Goal: Browse casually: Explore the website without a specific task or goal

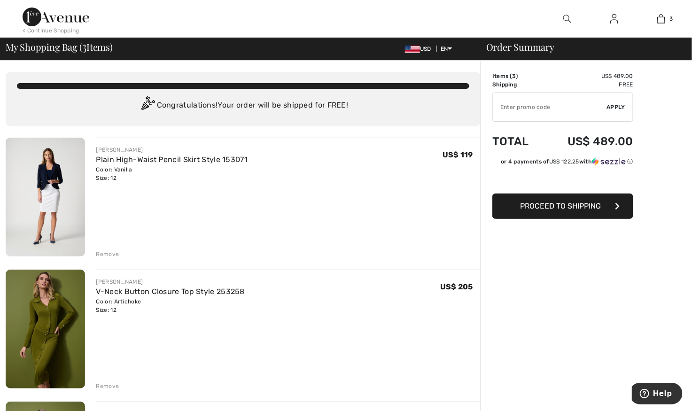
click at [105, 250] on div "Remove" at bounding box center [107, 254] width 23 height 8
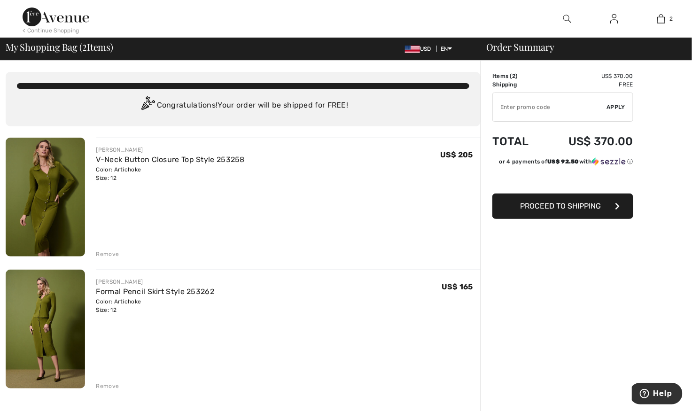
click at [49, 326] on img at bounding box center [45, 329] width 79 height 119
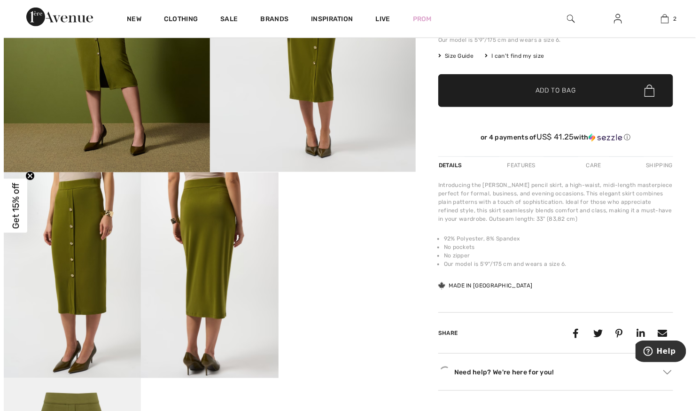
scroll to position [193, 0]
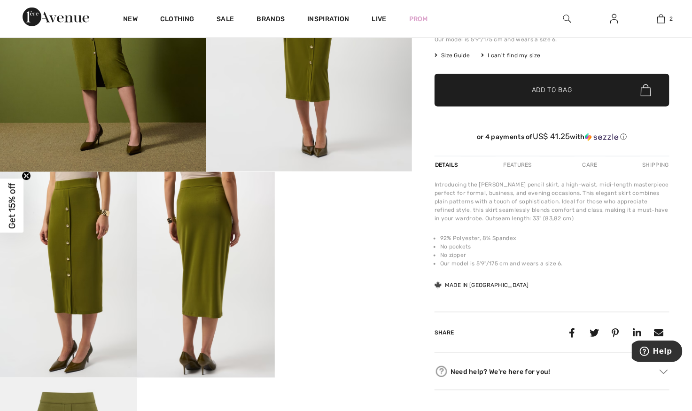
click at [210, 258] on img at bounding box center [205, 275] width 137 height 206
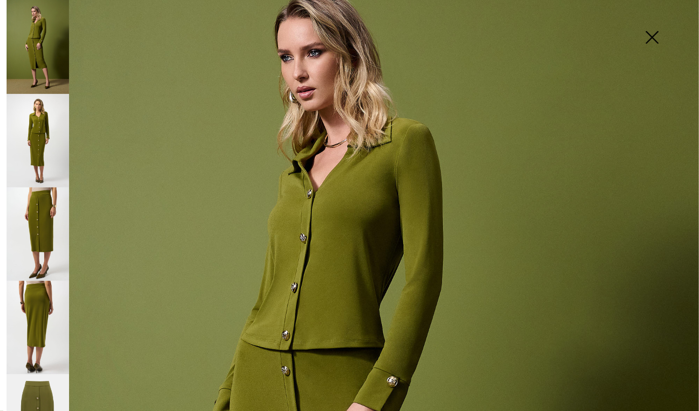
scroll to position [76, 0]
click at [34, 221] on img at bounding box center [38, 235] width 63 height 94
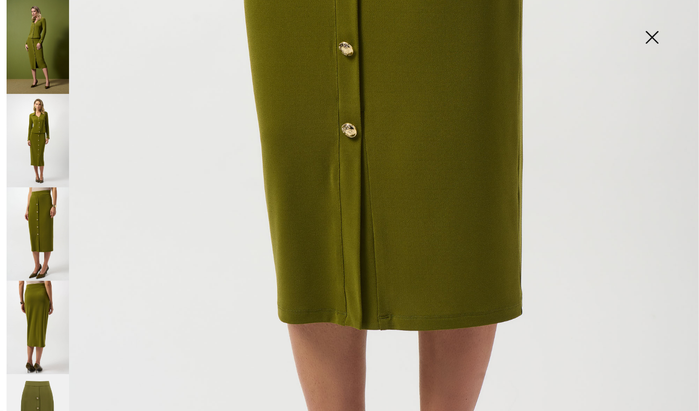
scroll to position [397, 0]
click at [38, 297] on img at bounding box center [38, 328] width 63 height 94
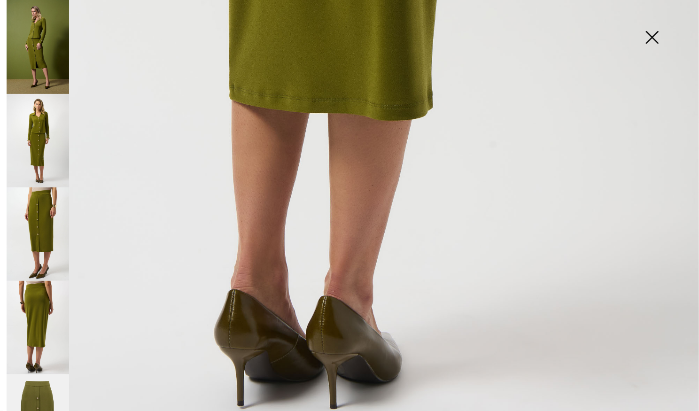
scroll to position [39, 0]
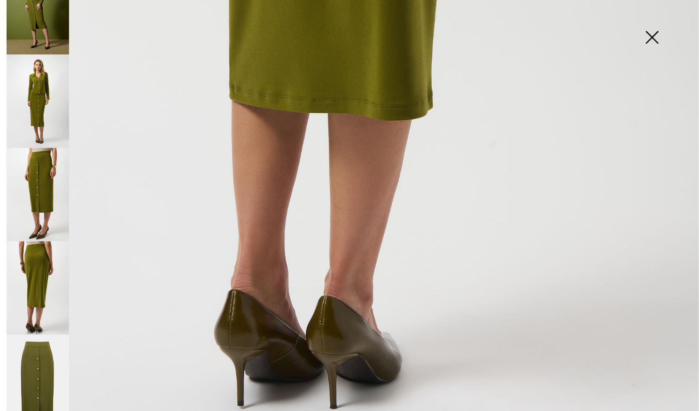
click at [38, 363] on img at bounding box center [38, 382] width 63 height 94
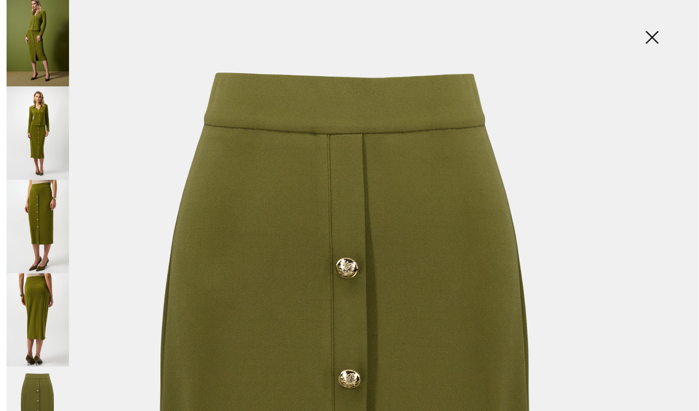
scroll to position [9, 0]
click at [43, 39] on img at bounding box center [38, 38] width 63 height 94
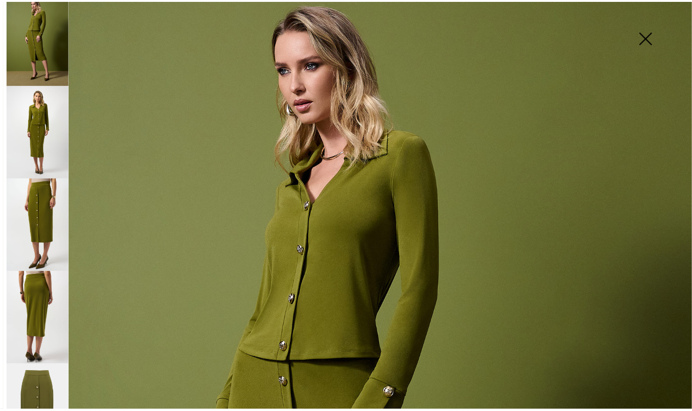
scroll to position [0, 0]
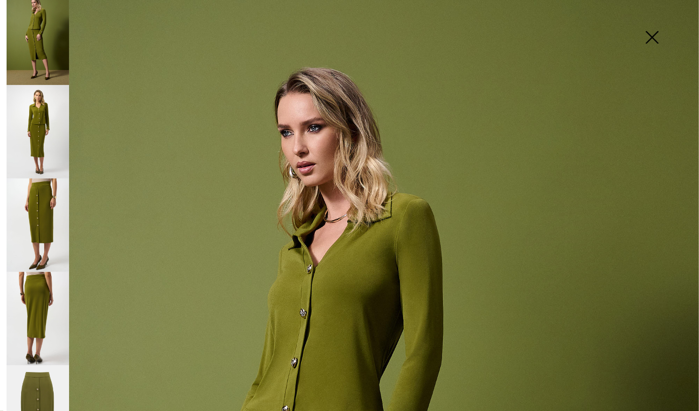
click at [660, 29] on img at bounding box center [652, 38] width 47 height 48
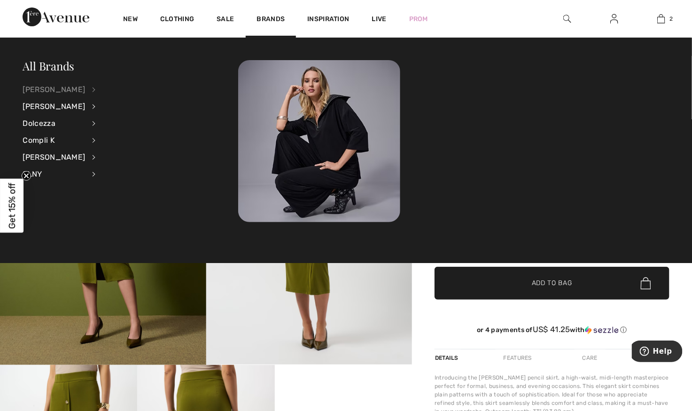
click at [70, 88] on div "[PERSON_NAME]" at bounding box center [54, 89] width 63 height 17
click at [133, 123] on link "Dresses & Jumpsuits" at bounding box center [144, 120] width 73 height 16
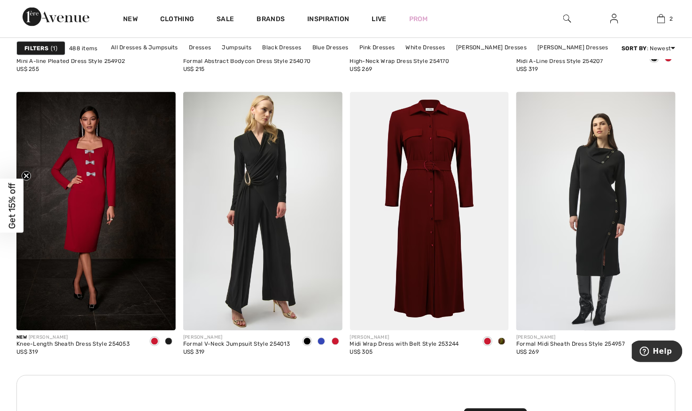
scroll to position [1857, 0]
click at [430, 267] on img at bounding box center [429, 211] width 159 height 239
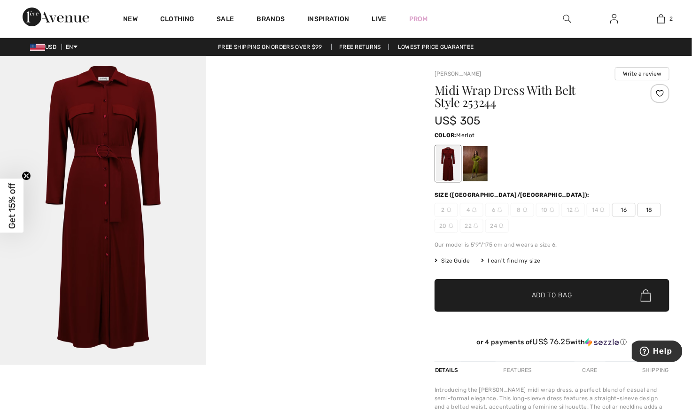
click at [470, 158] on div at bounding box center [475, 163] width 24 height 35
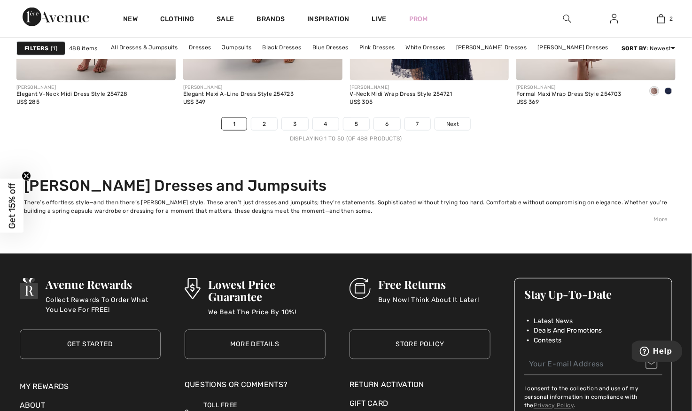
scroll to position [4335, 0]
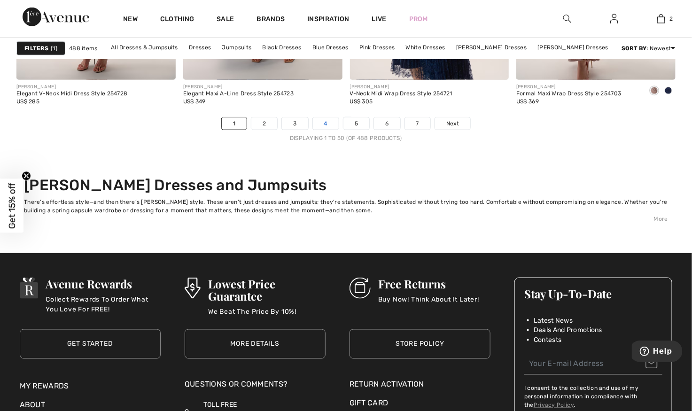
click at [325, 121] on link "4" at bounding box center [326, 123] width 26 height 12
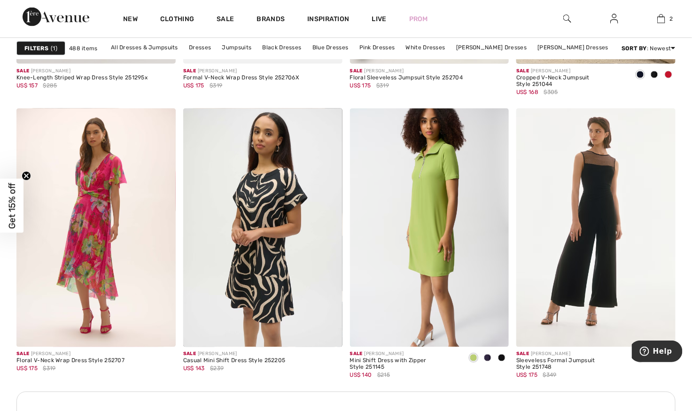
scroll to position [1840, 0]
click at [437, 248] on img at bounding box center [429, 227] width 159 height 239
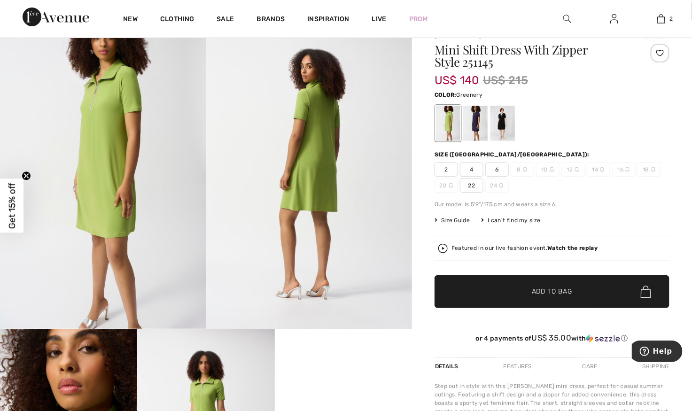
scroll to position [24, 0]
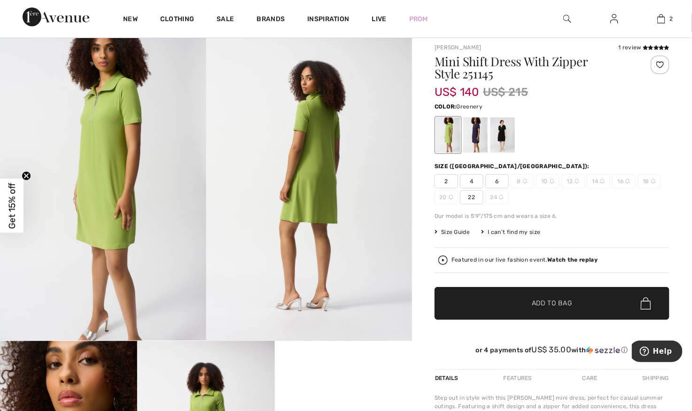
click at [474, 123] on div at bounding box center [475, 134] width 24 height 35
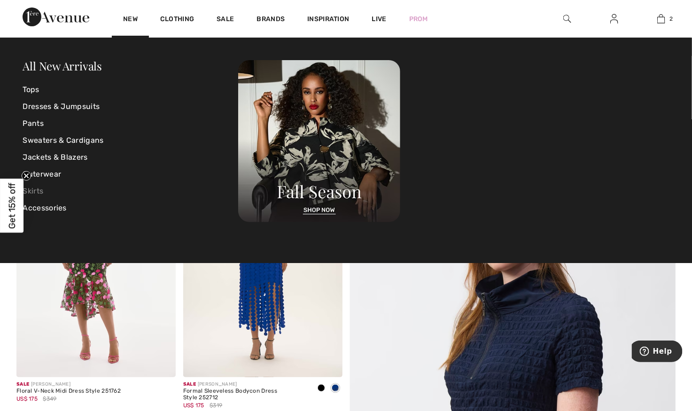
click at [41, 188] on link "Skirts" at bounding box center [131, 191] width 216 height 17
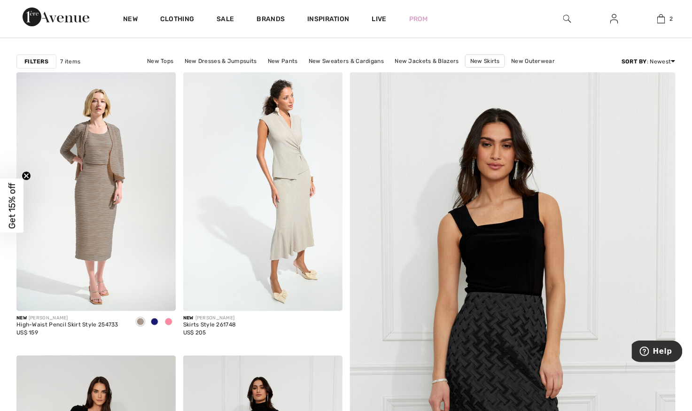
scroll to position [66, 0]
click at [288, 244] on img at bounding box center [262, 192] width 159 height 239
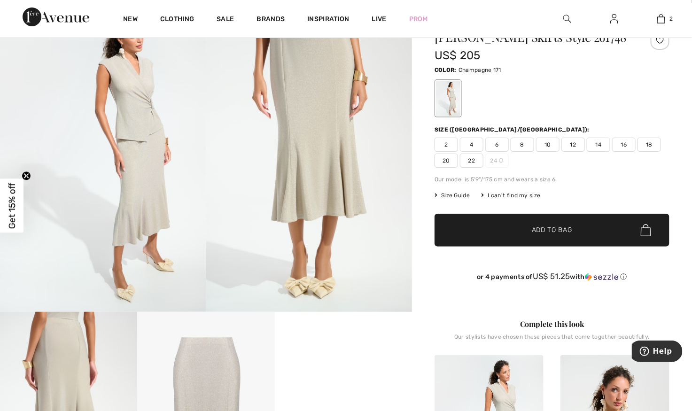
scroll to position [53, 0]
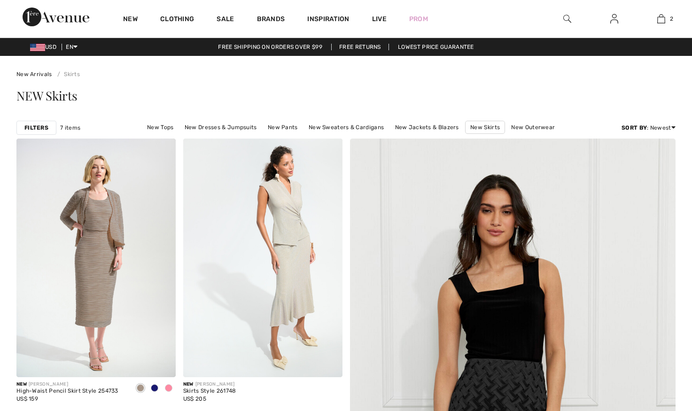
checkbox input "true"
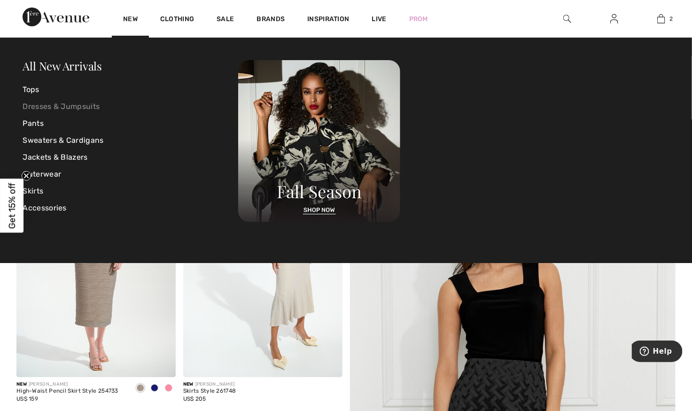
click at [83, 106] on link "Dresses & Jumpsuits" at bounding box center [131, 106] width 216 height 17
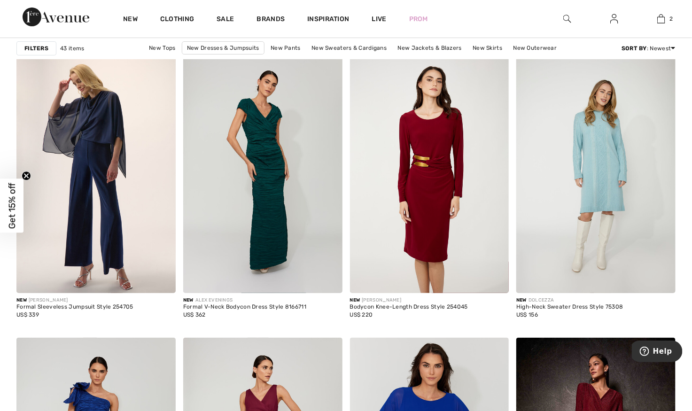
scroll to position [1327, 0]
click at [468, 213] on img at bounding box center [429, 174] width 159 height 239
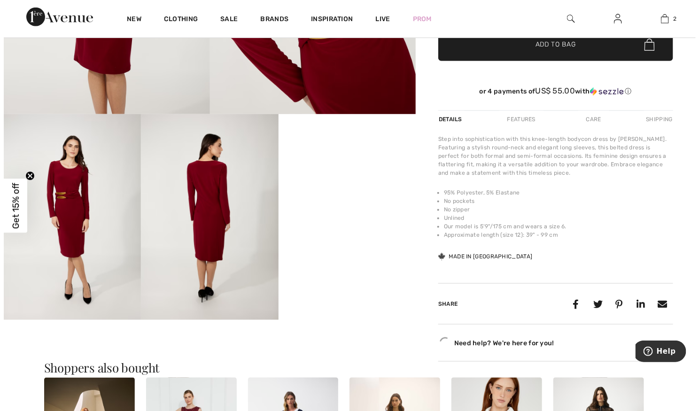
scroll to position [251, 0]
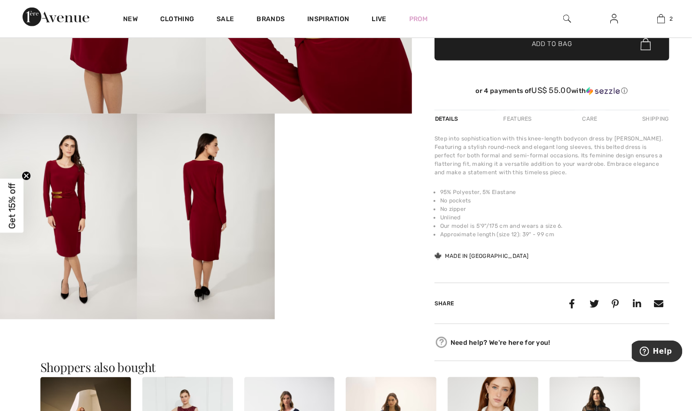
click at [195, 257] on img at bounding box center [205, 217] width 137 height 206
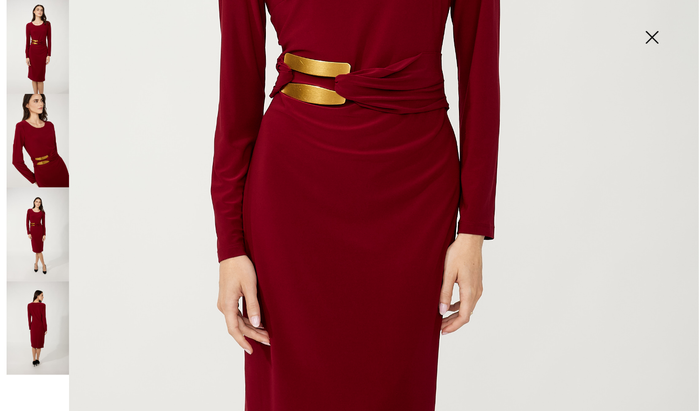
scroll to position [388, 0]
click at [40, 336] on img at bounding box center [38, 328] width 63 height 94
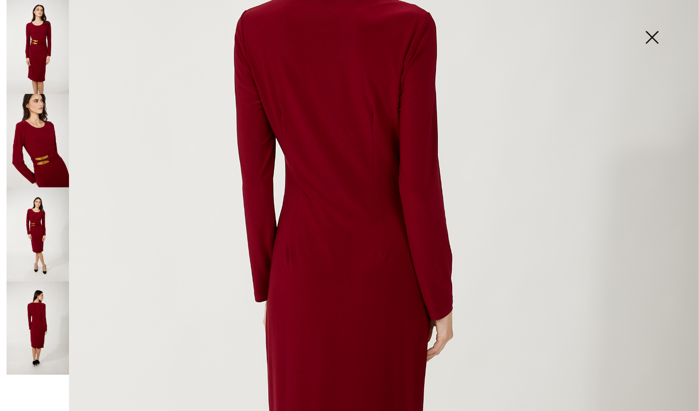
scroll to position [242, 0]
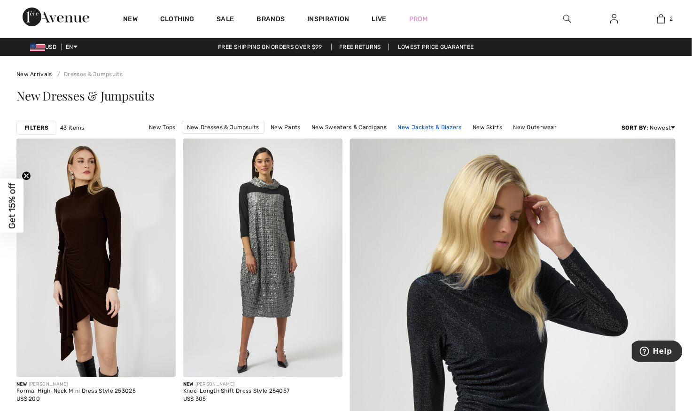
click at [423, 129] on link "New Jackets & Blazers" at bounding box center [429, 127] width 73 height 12
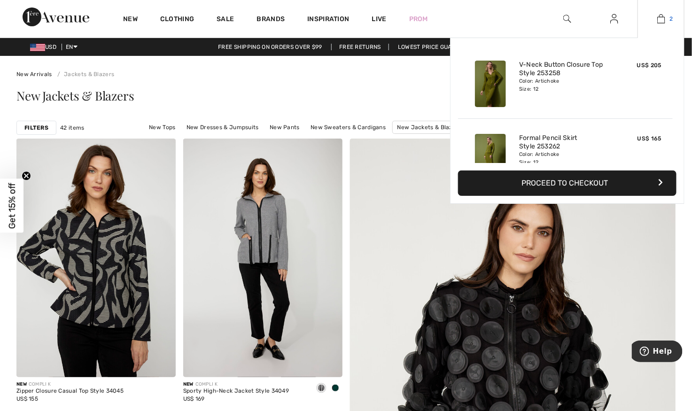
click at [666, 17] on link "2" at bounding box center [661, 18] width 46 height 11
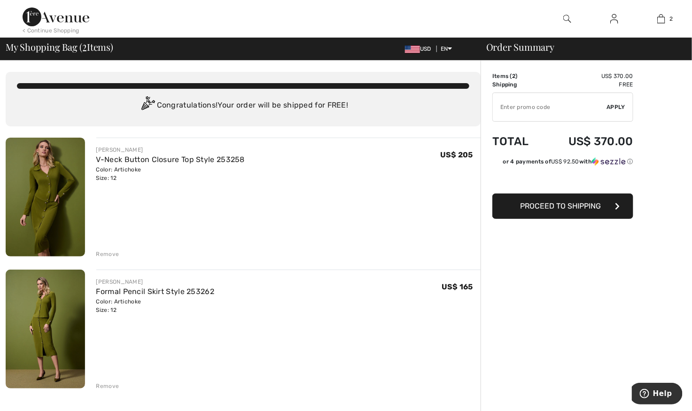
click at [44, 193] on img at bounding box center [45, 197] width 79 height 119
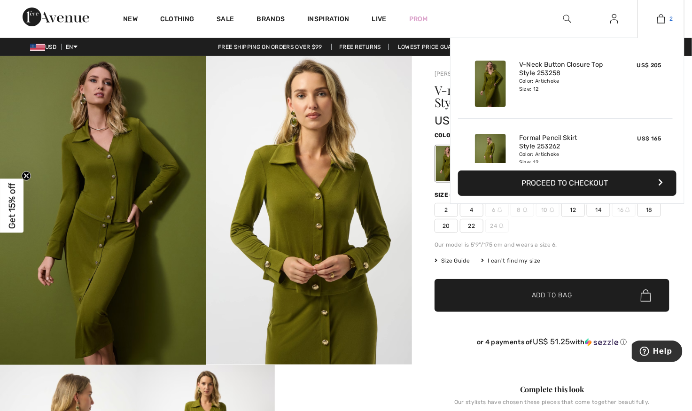
click at [659, 19] on img at bounding box center [661, 18] width 8 height 11
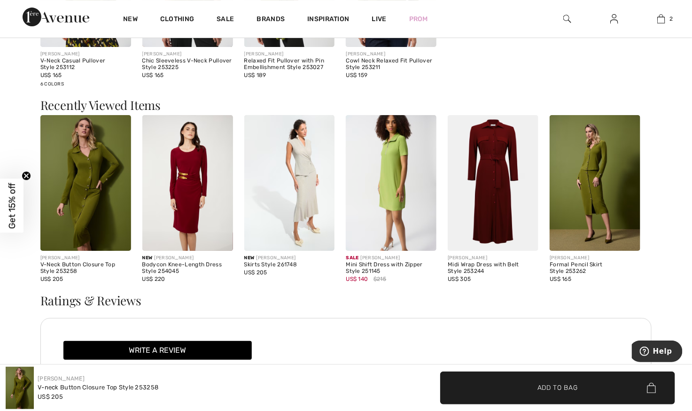
scroll to position [1168, 0]
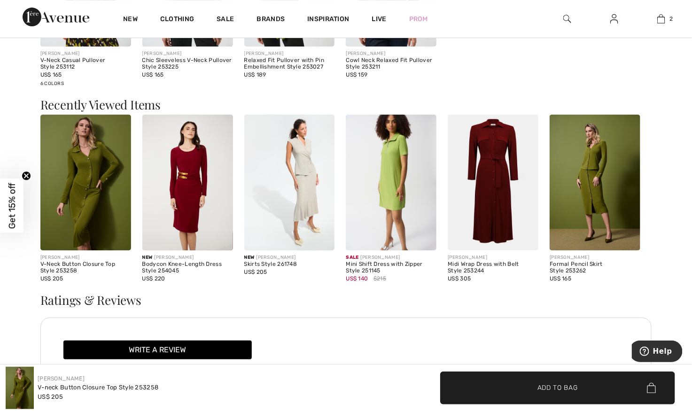
click at [502, 187] on img at bounding box center [493, 183] width 91 height 136
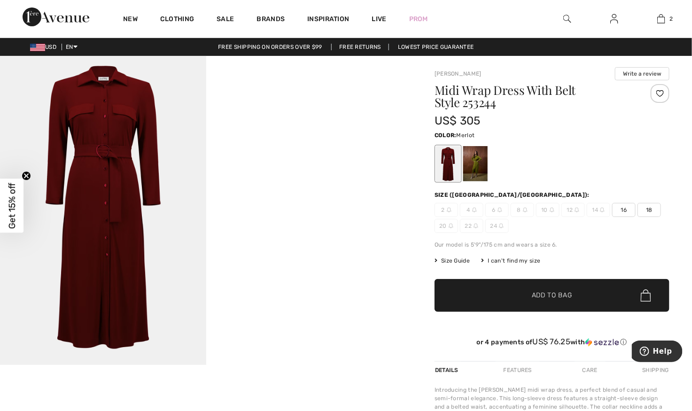
click at [474, 169] on div at bounding box center [475, 163] width 24 height 35
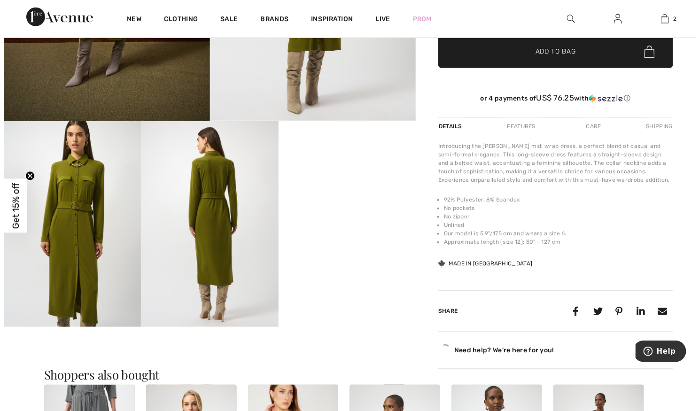
scroll to position [248, 0]
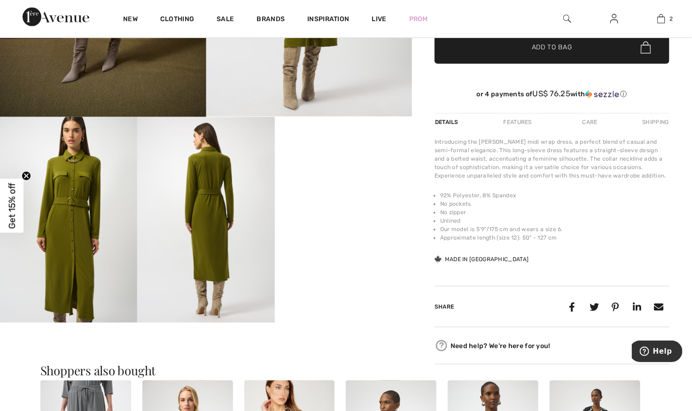
click at [211, 230] on img at bounding box center [205, 220] width 137 height 206
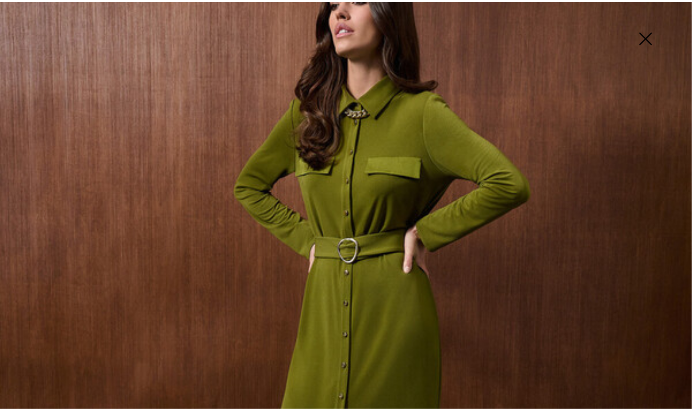
scroll to position [180, 0]
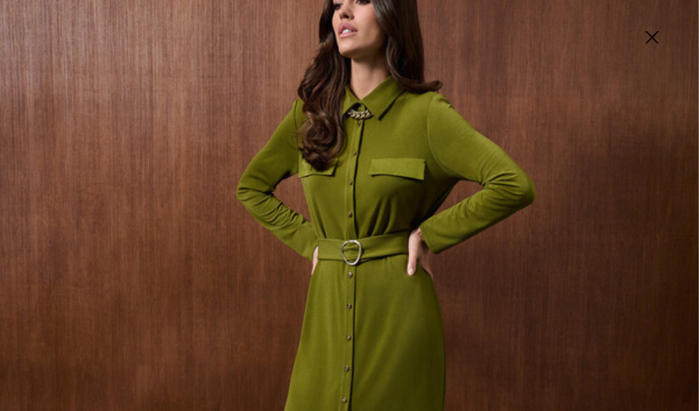
click at [660, 32] on img at bounding box center [652, 38] width 47 height 48
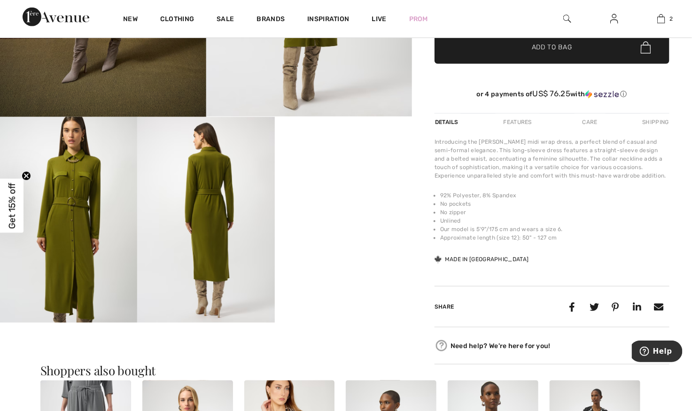
click at [200, 255] on img at bounding box center [205, 220] width 137 height 206
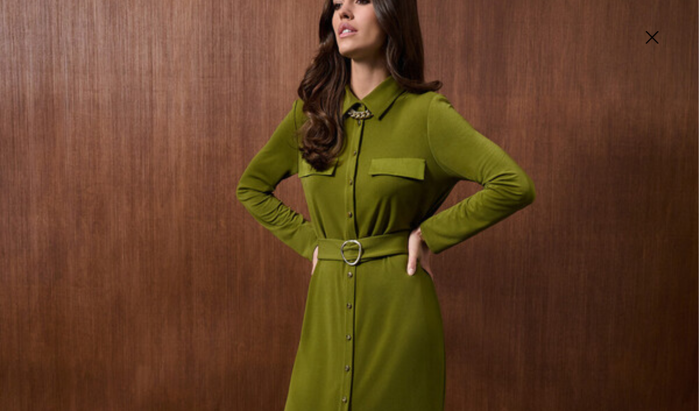
click at [643, 35] on img at bounding box center [652, 38] width 47 height 48
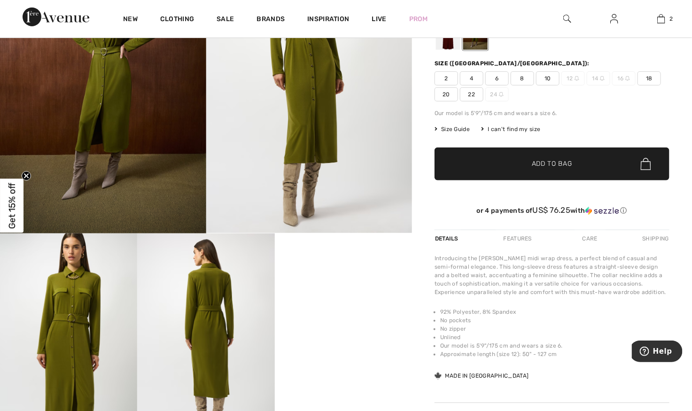
scroll to position [0, 0]
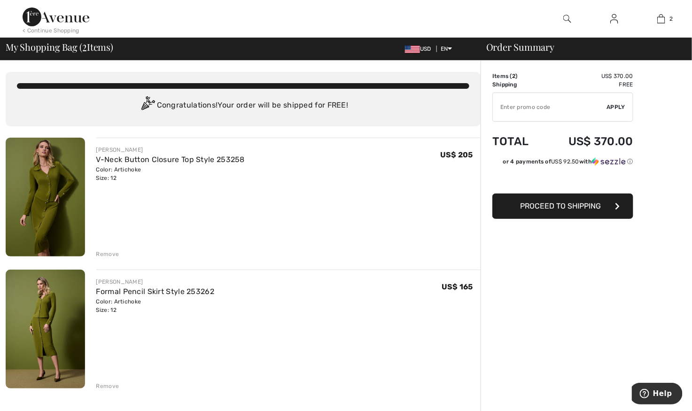
click at [44, 334] on img at bounding box center [45, 329] width 79 height 119
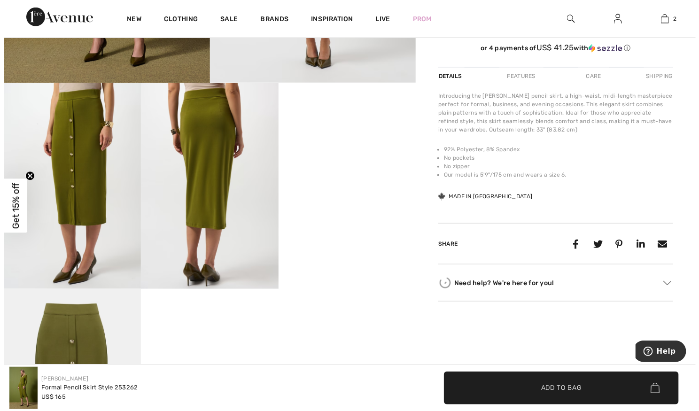
scroll to position [283, 0]
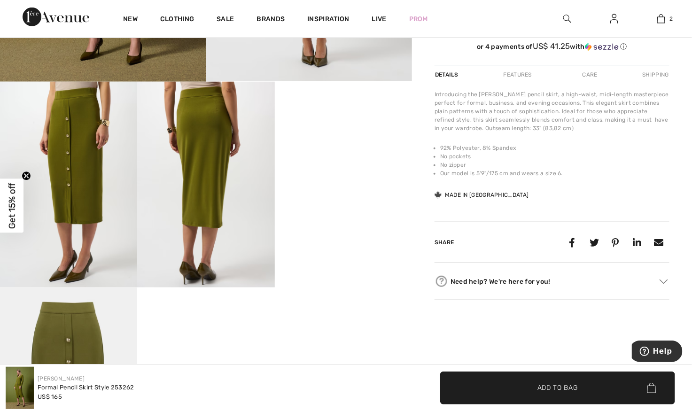
click at [75, 141] on img at bounding box center [68, 185] width 137 height 206
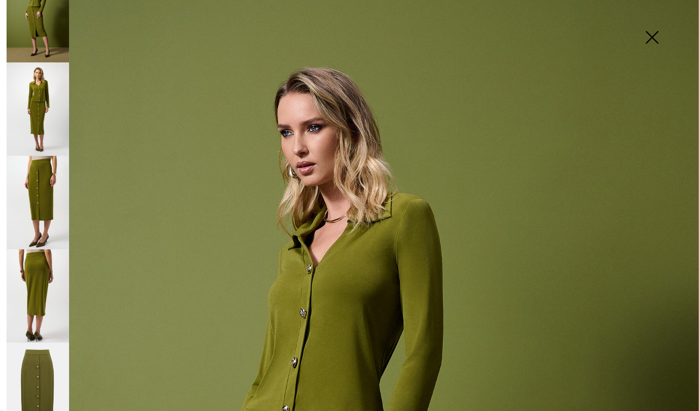
scroll to position [39, 0]
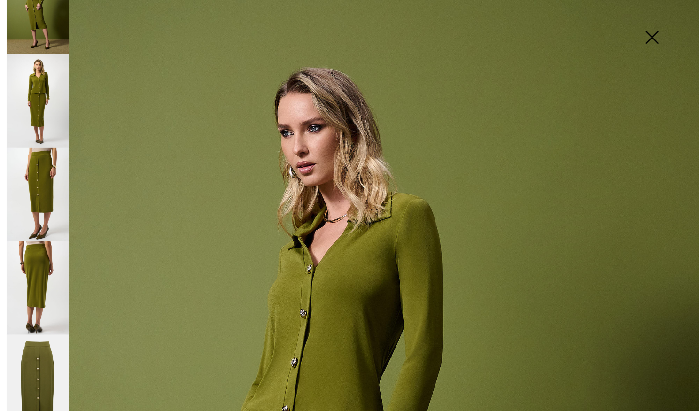
click at [45, 370] on img at bounding box center [38, 382] width 63 height 94
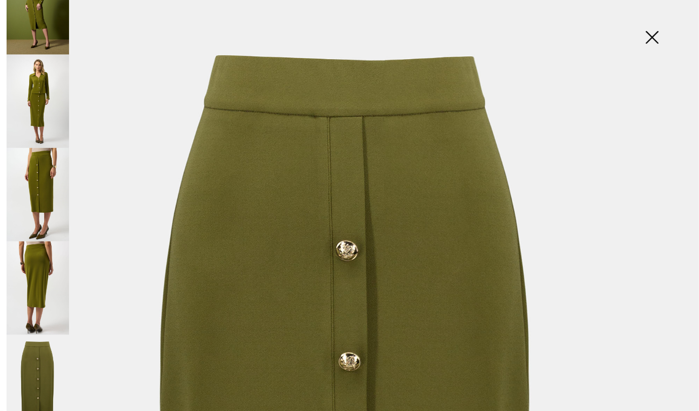
scroll to position [0, 0]
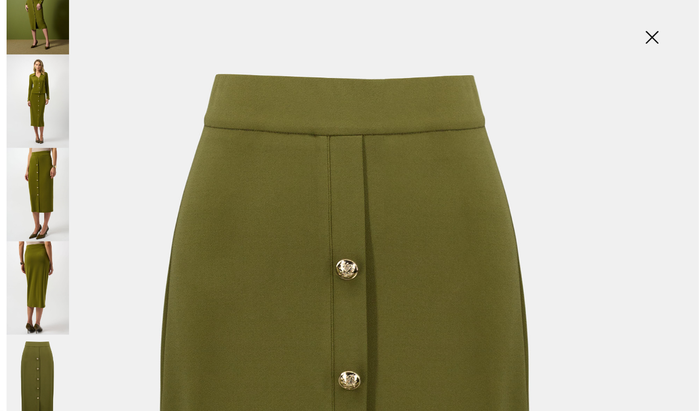
click at [34, 90] on img at bounding box center [38, 102] width 63 height 94
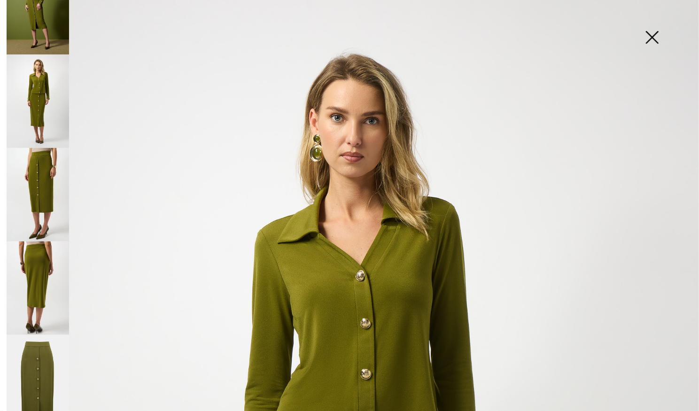
click at [653, 31] on img at bounding box center [652, 38] width 47 height 48
